Goal: Navigation & Orientation: Find specific page/section

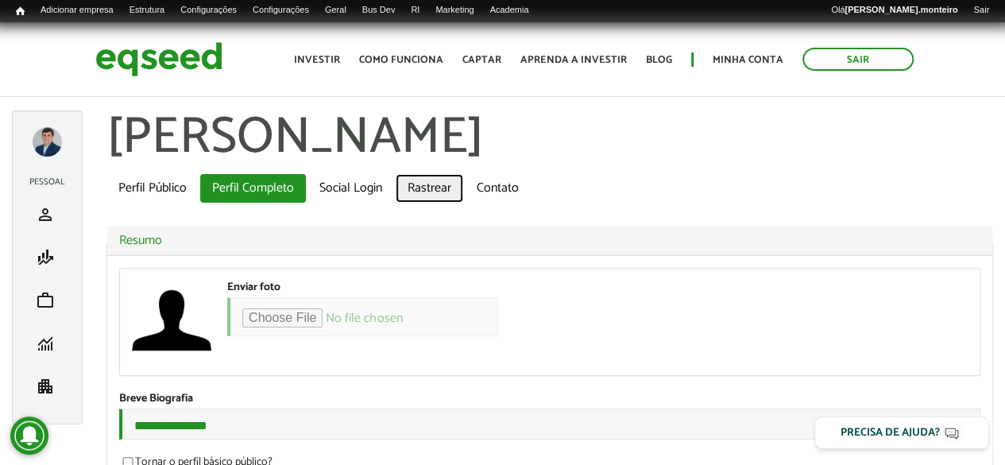
click at [422, 184] on link "Rastrear" at bounding box center [430, 188] width 68 height 29
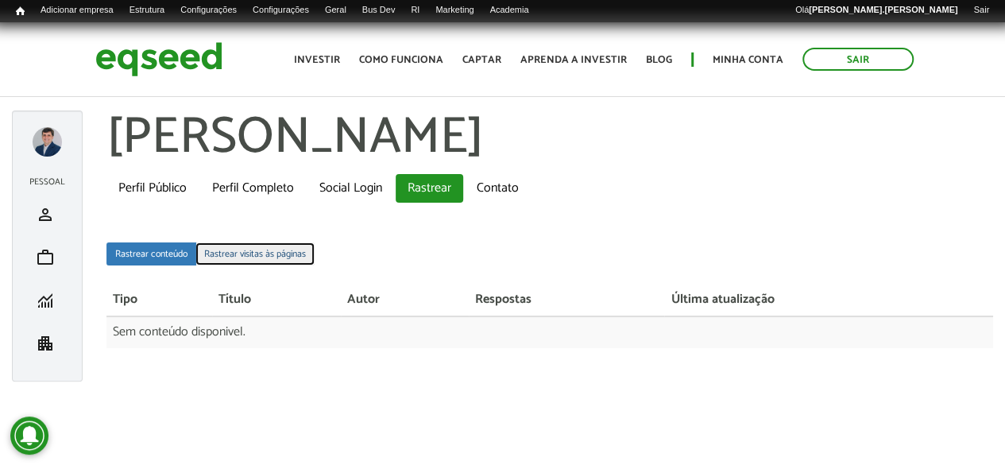
click at [258, 245] on link "Rastrear visitas às páginas" at bounding box center [254, 253] width 119 height 23
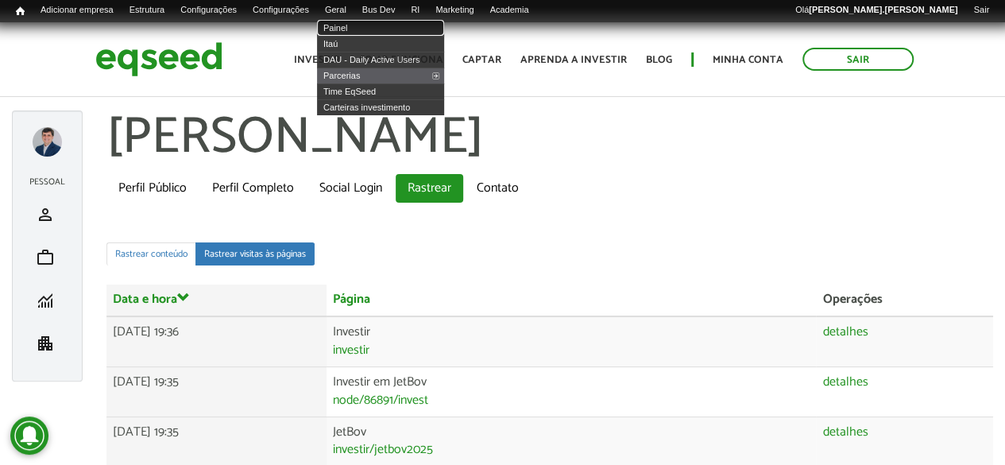
click at [369, 27] on link "Painel" at bounding box center [380, 28] width 127 height 16
